Goal: Task Accomplishment & Management: Use online tool/utility

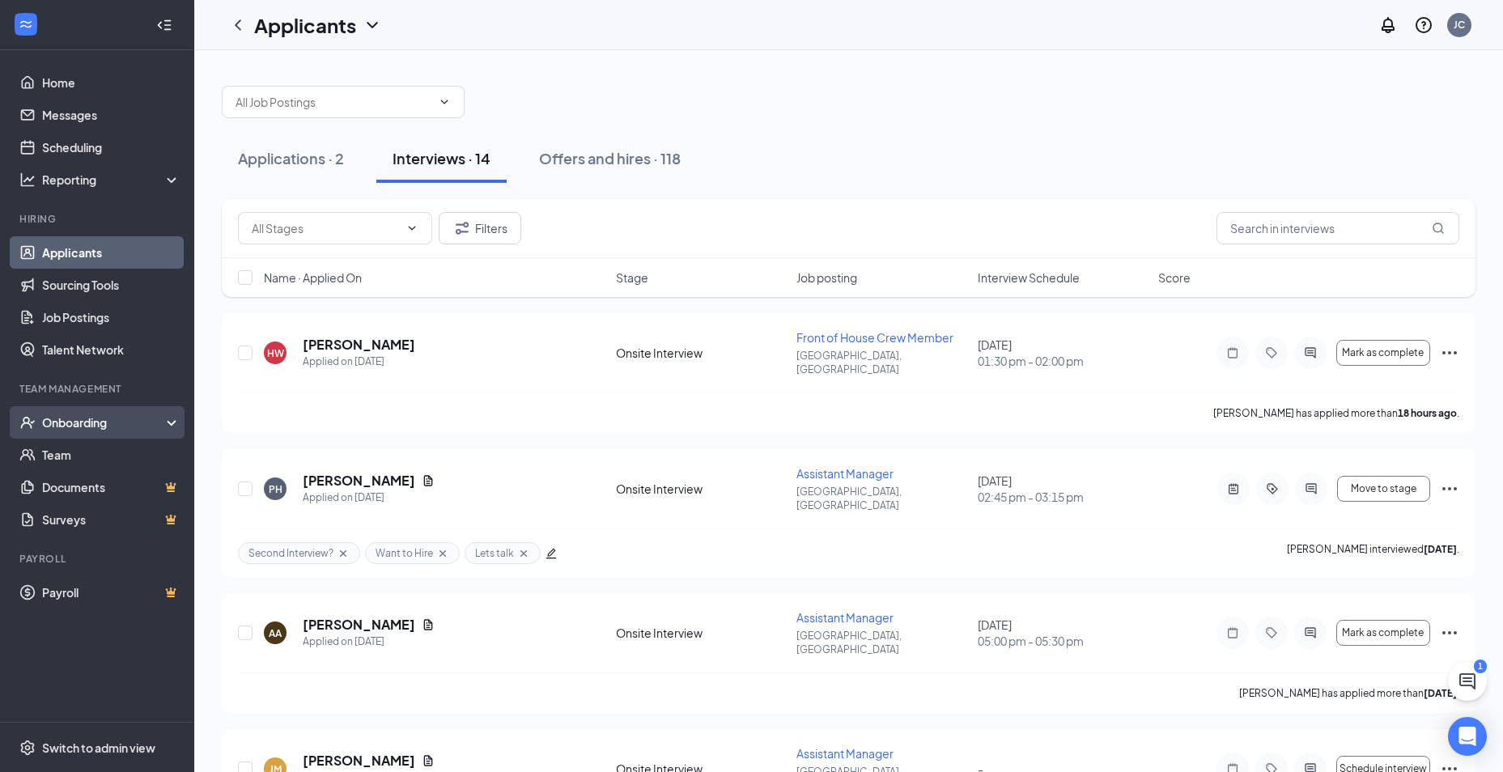
click at [119, 418] on div "Onboarding" at bounding box center [104, 422] width 125 height 16
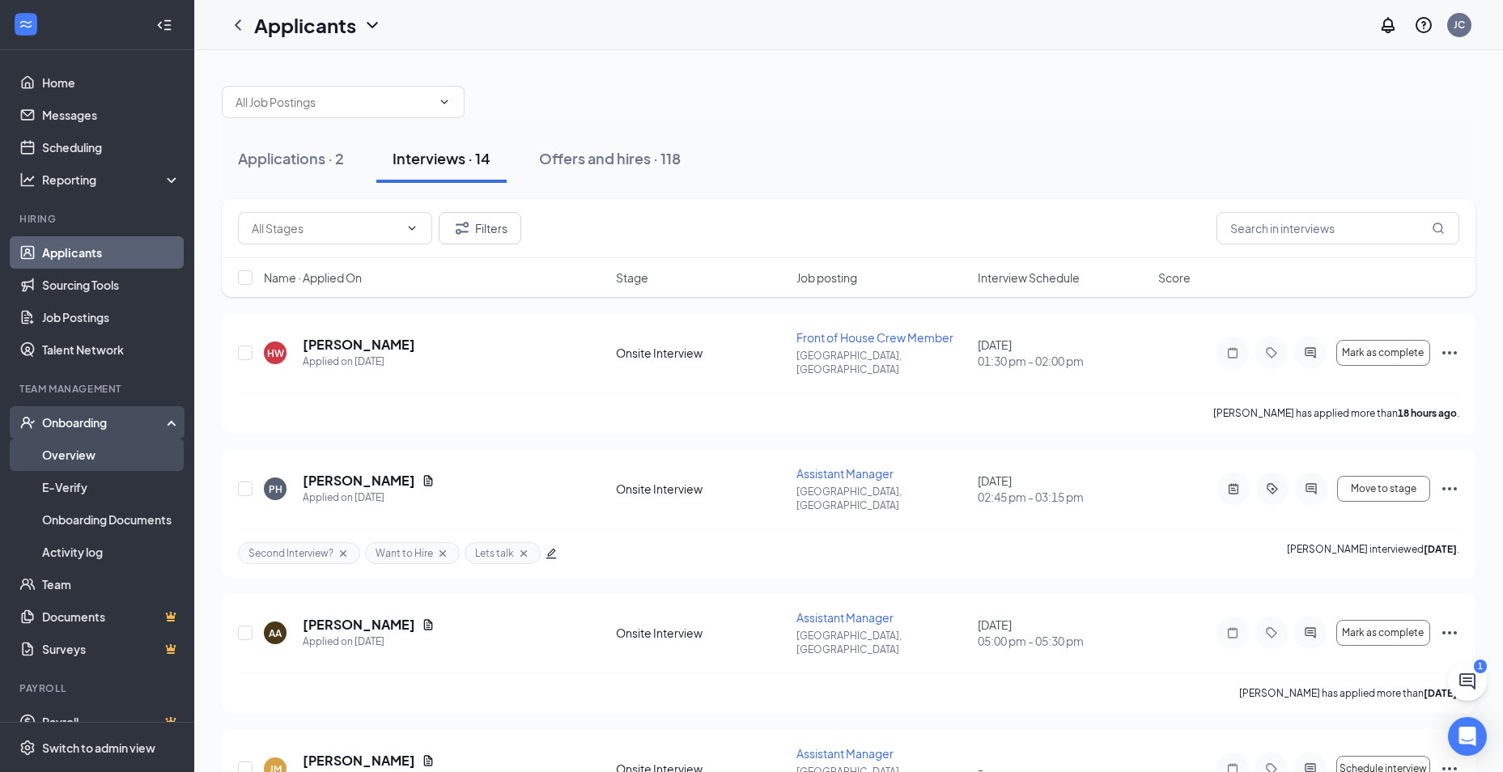
click at [96, 456] on link "Overview" at bounding box center [111, 455] width 138 height 32
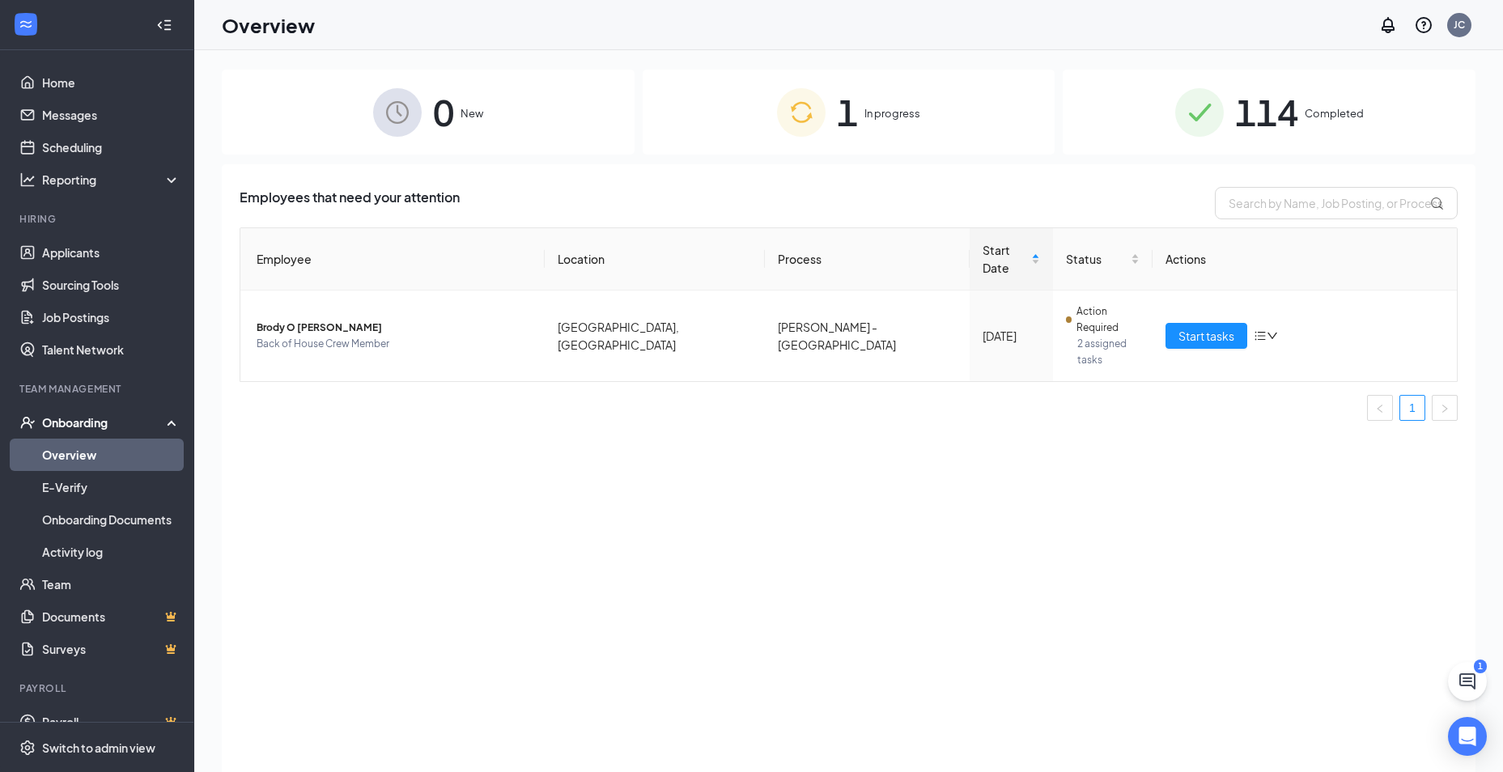
click at [1279, 91] on span "114" at bounding box center [1266, 112] width 63 height 56
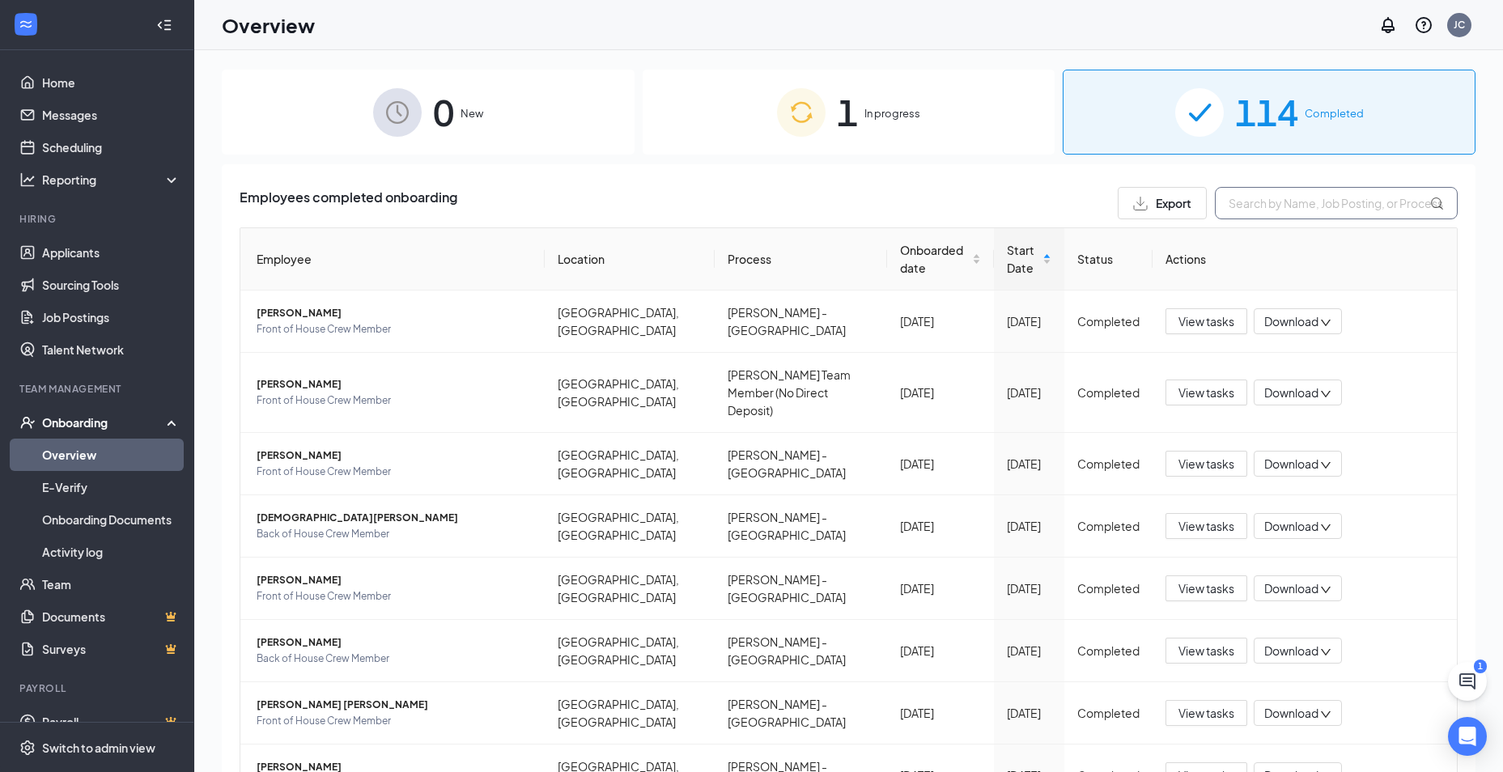
click at [1332, 205] on input "text" at bounding box center [1336, 203] width 243 height 32
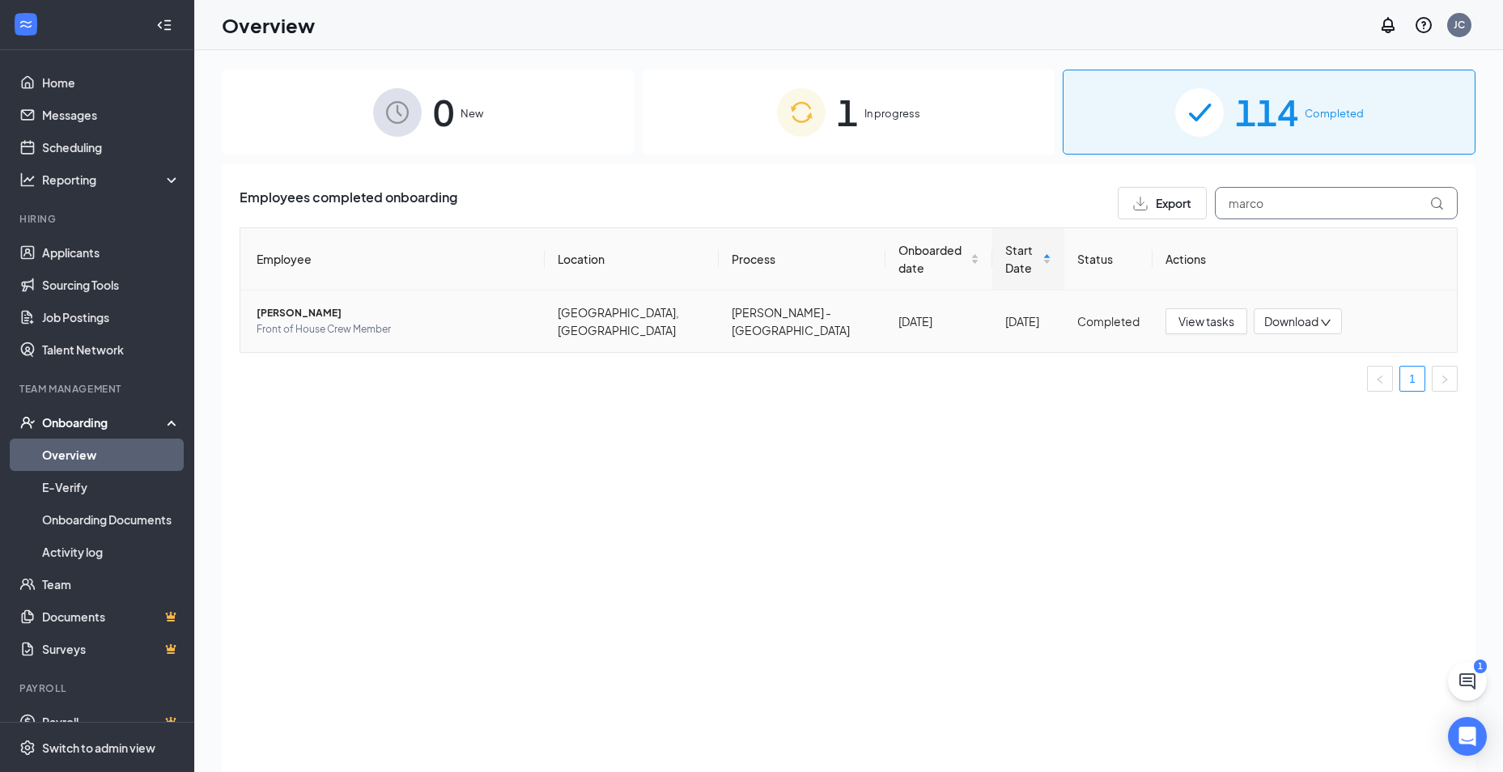
type input "marco"
click at [333, 305] on span "[PERSON_NAME]" at bounding box center [394, 313] width 275 height 16
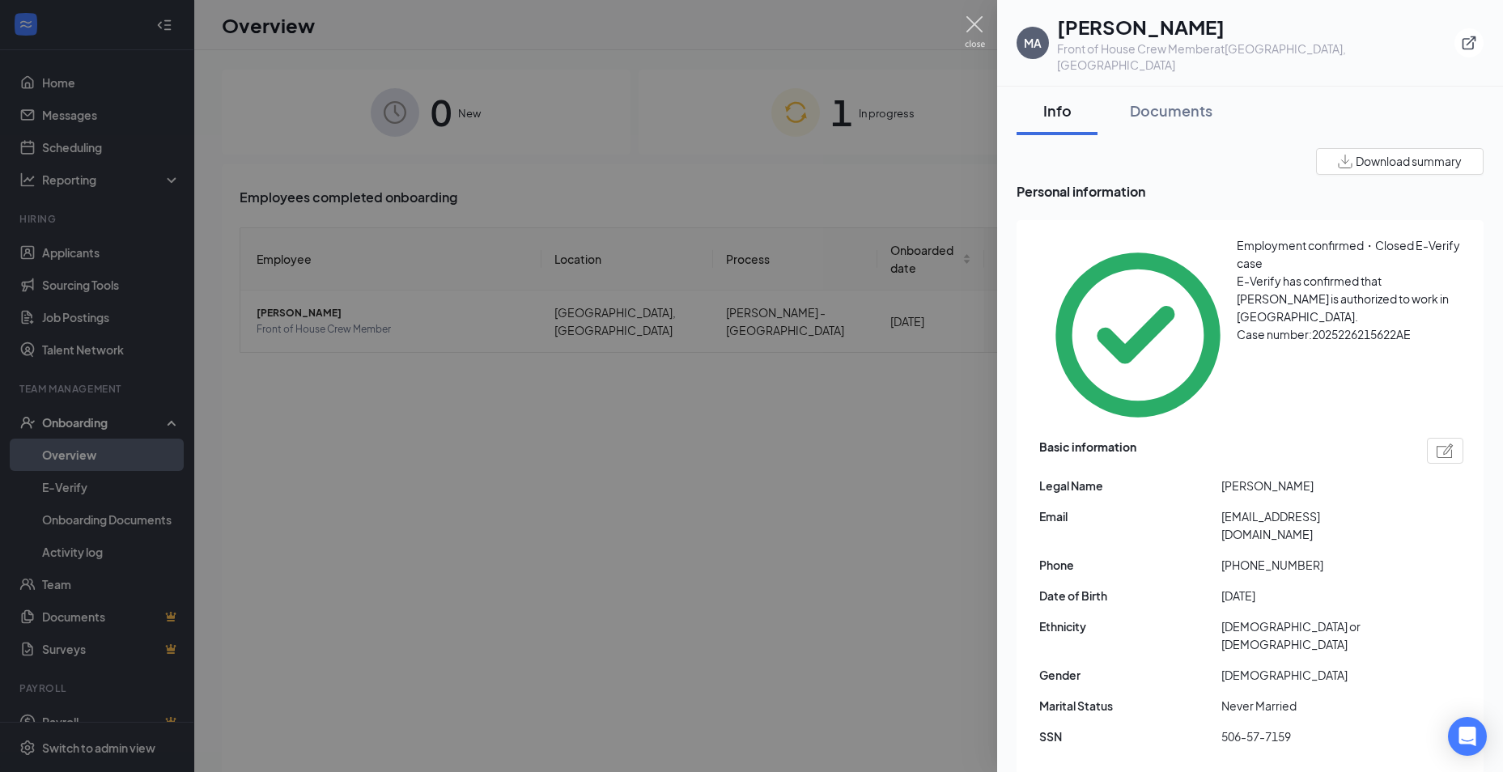
click at [973, 18] on img at bounding box center [975, 32] width 20 height 32
